Goal: Navigation & Orientation: Find specific page/section

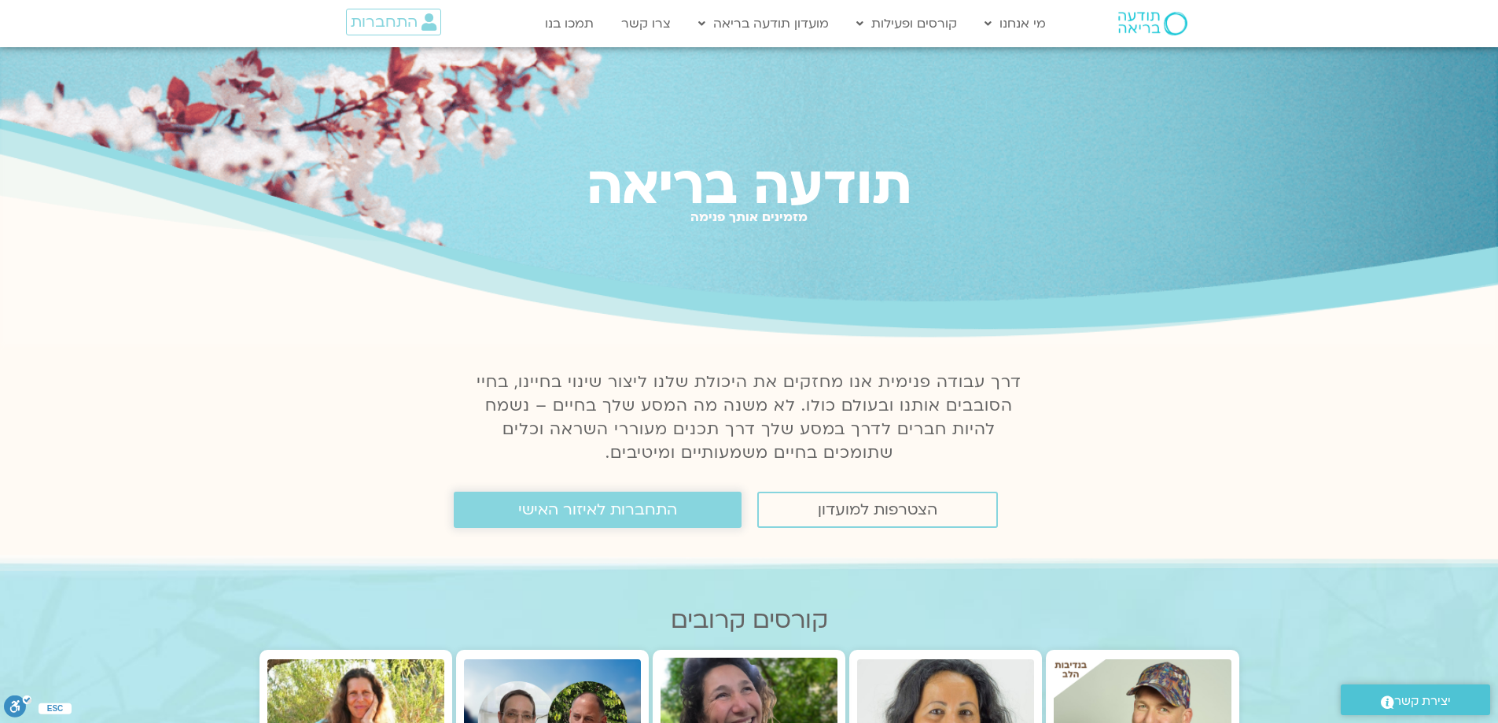
click at [566, 507] on span "התחברות לאיזור האישי" at bounding box center [597, 509] width 159 height 17
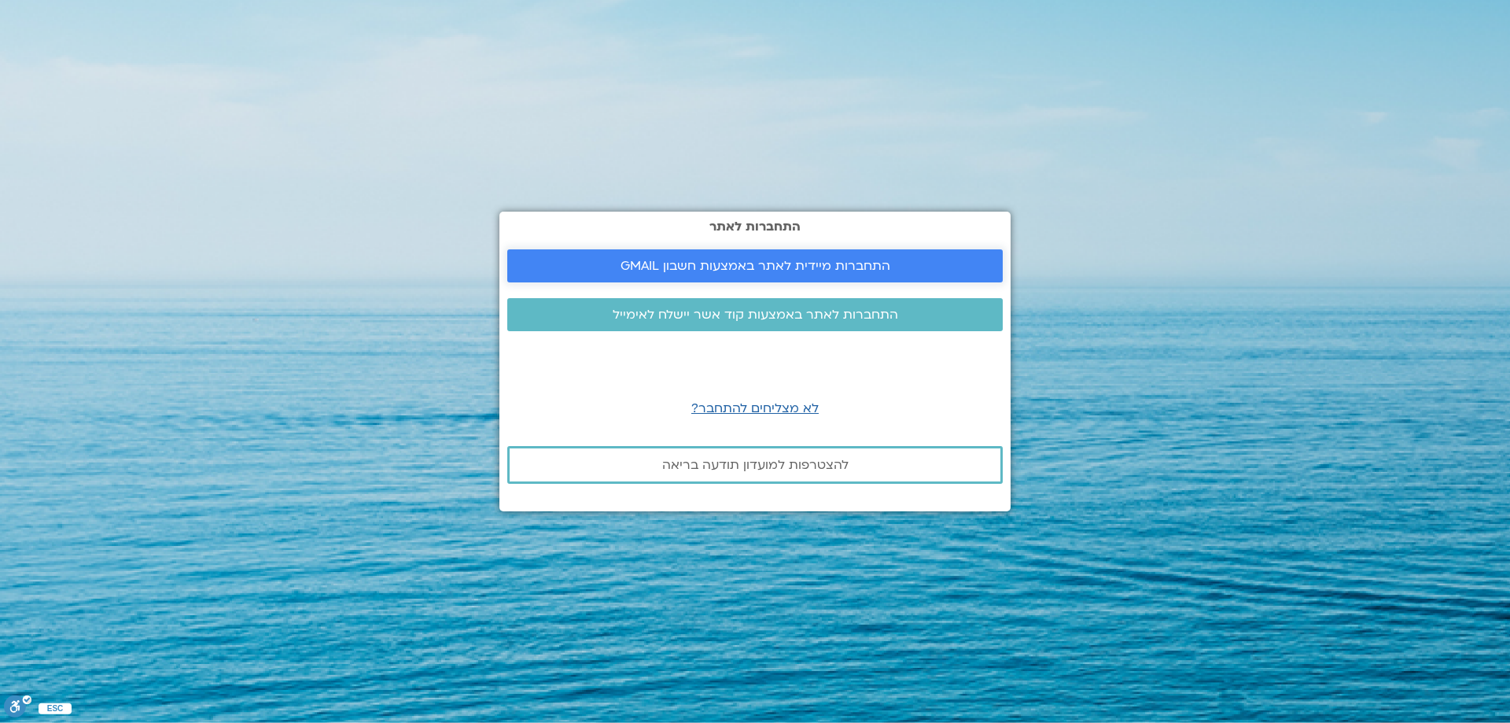
click at [813, 263] on span "התחברות מיידית לאתר באמצעות חשבון GMAIL" at bounding box center [756, 266] width 270 height 14
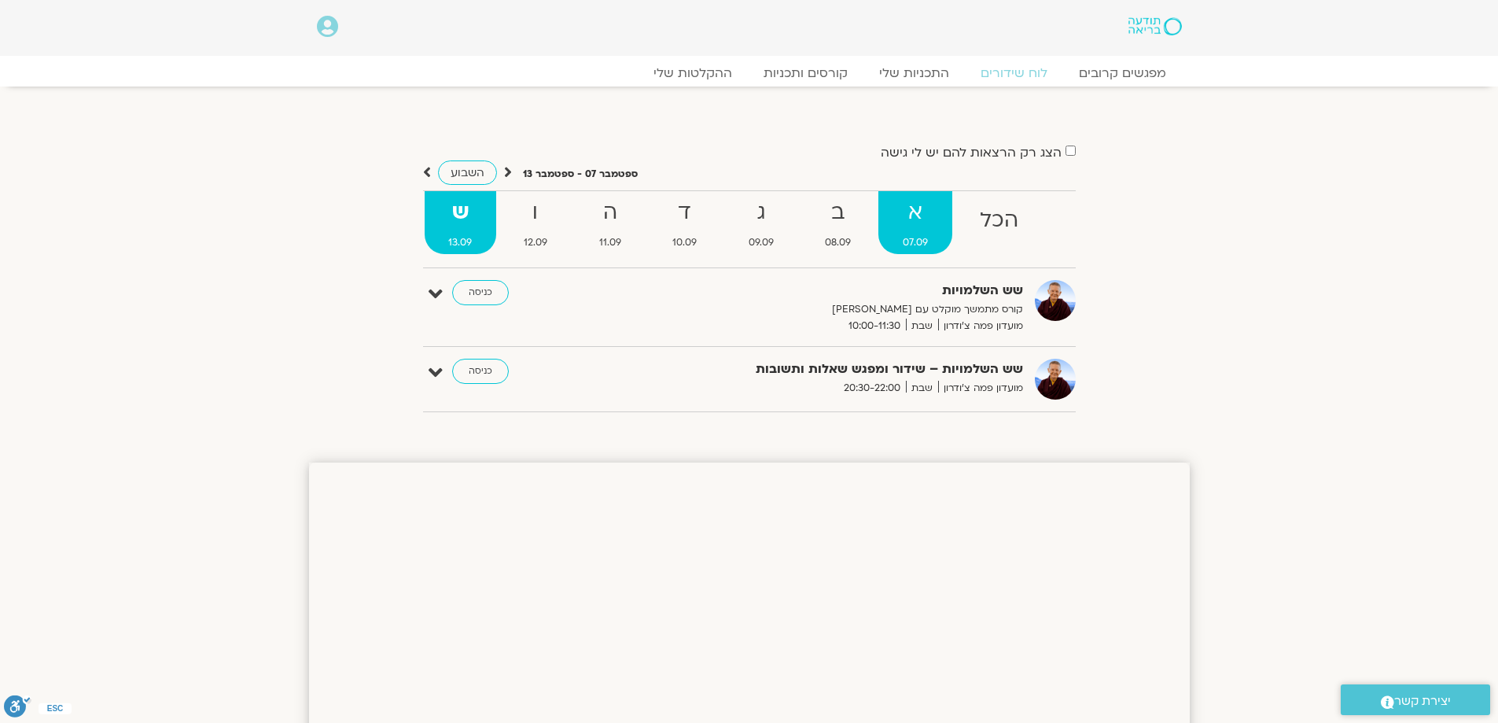
click at [920, 217] on strong "א" at bounding box center [916, 212] width 74 height 35
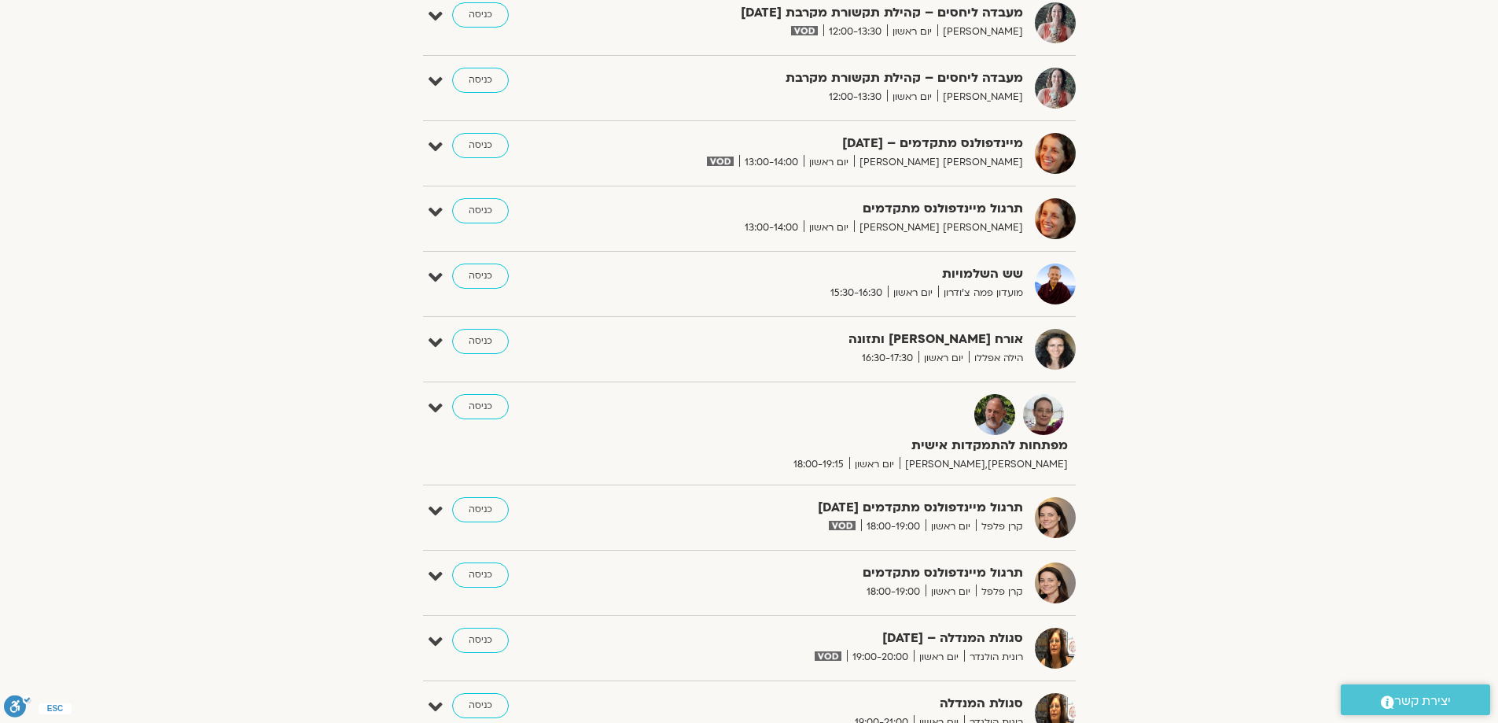
scroll to position [1180, 0]
